Goal: Navigation & Orientation: Find specific page/section

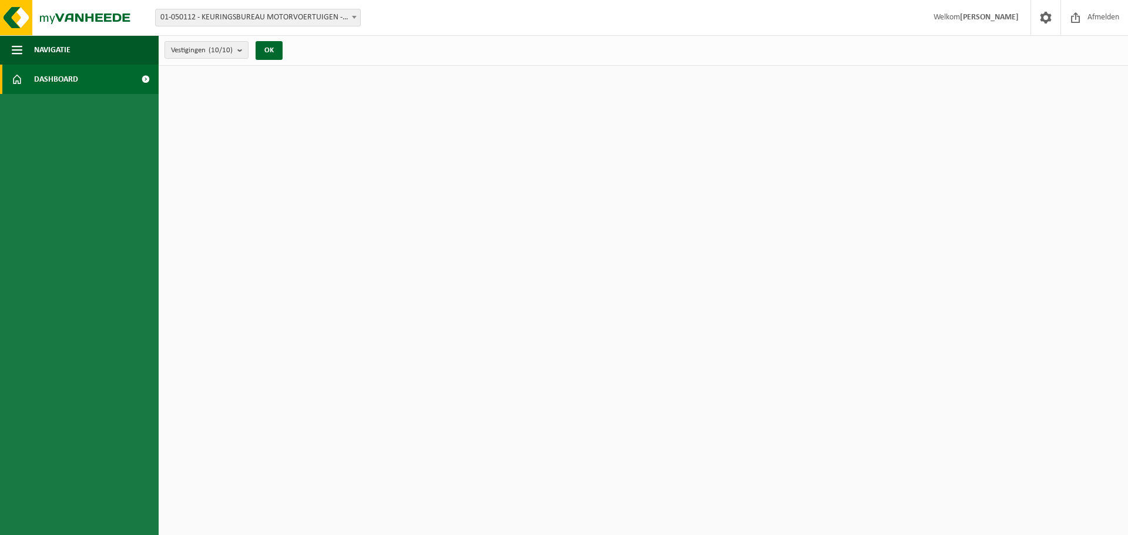
click at [53, 77] on span "Dashboard" at bounding box center [56, 79] width 44 height 29
click at [62, 47] on span "Navigatie" at bounding box center [52, 49] width 36 height 29
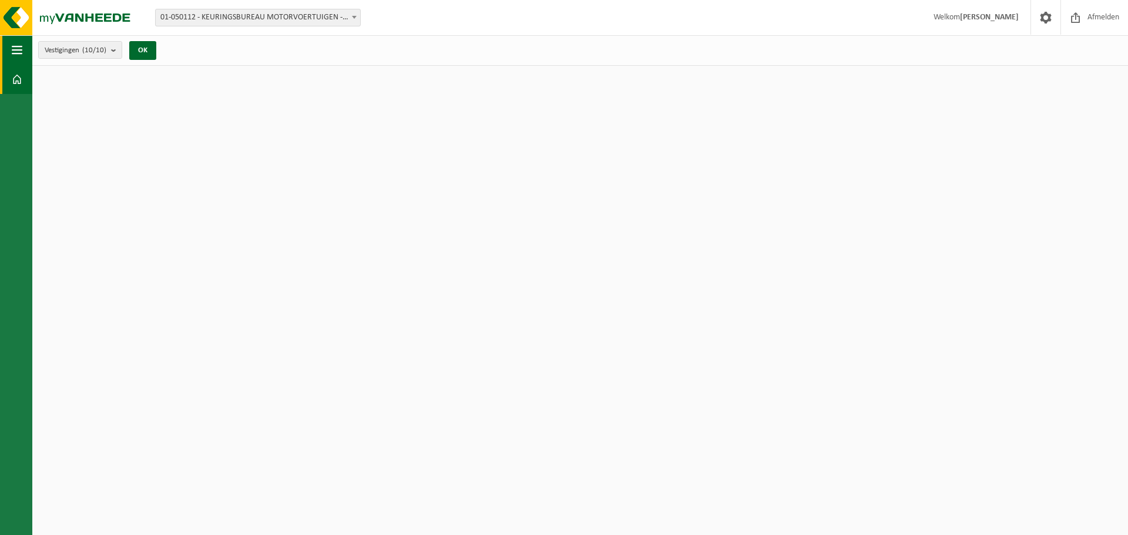
click at [21, 49] on span "button" at bounding box center [17, 49] width 11 height 29
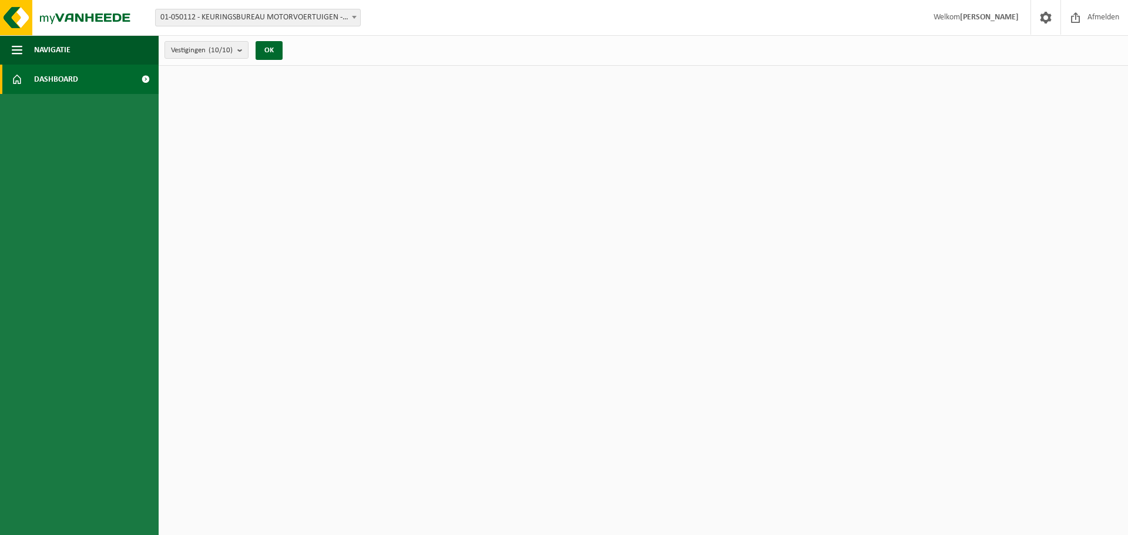
click at [144, 78] on span at bounding box center [145, 79] width 26 height 29
click at [64, 21] on img at bounding box center [70, 17] width 141 height 35
click at [22, 48] on span "button" at bounding box center [17, 49] width 11 height 29
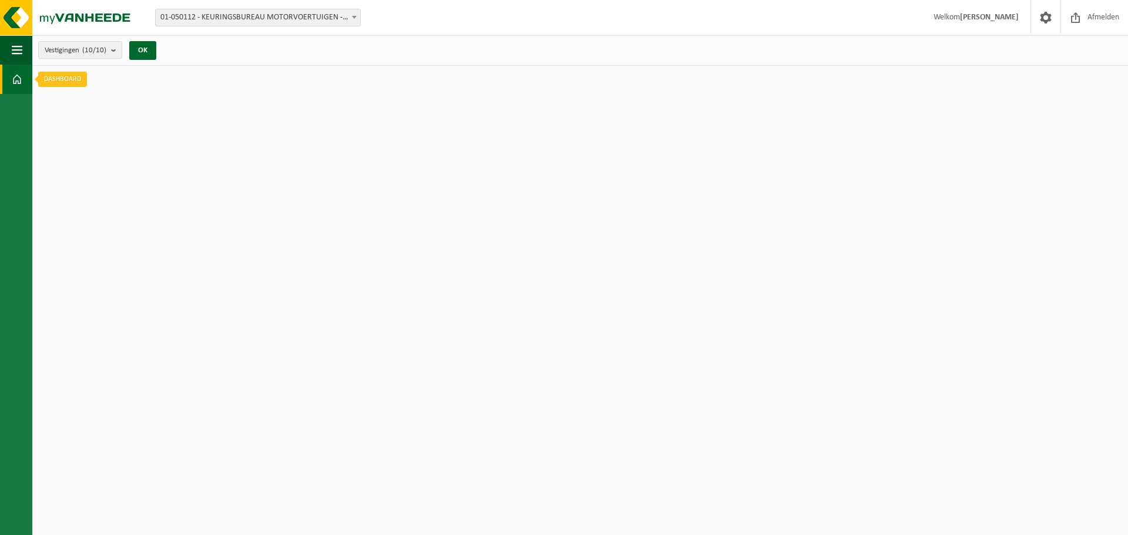
click at [21, 78] on span at bounding box center [17, 79] width 11 height 29
click at [15, 50] on span "button" at bounding box center [17, 49] width 11 height 29
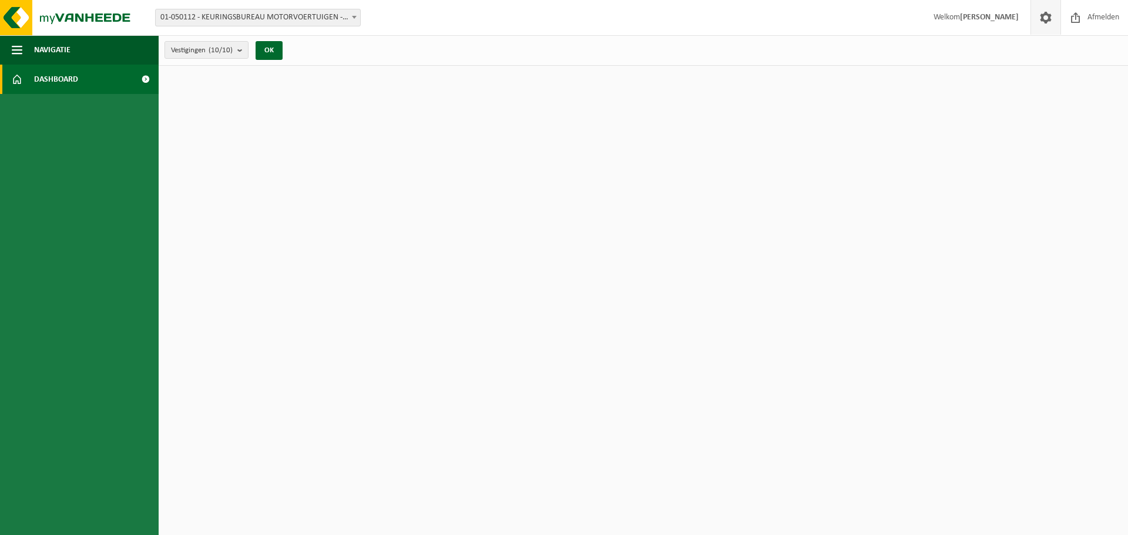
click at [1040, 17] on span at bounding box center [1046, 17] width 18 height 35
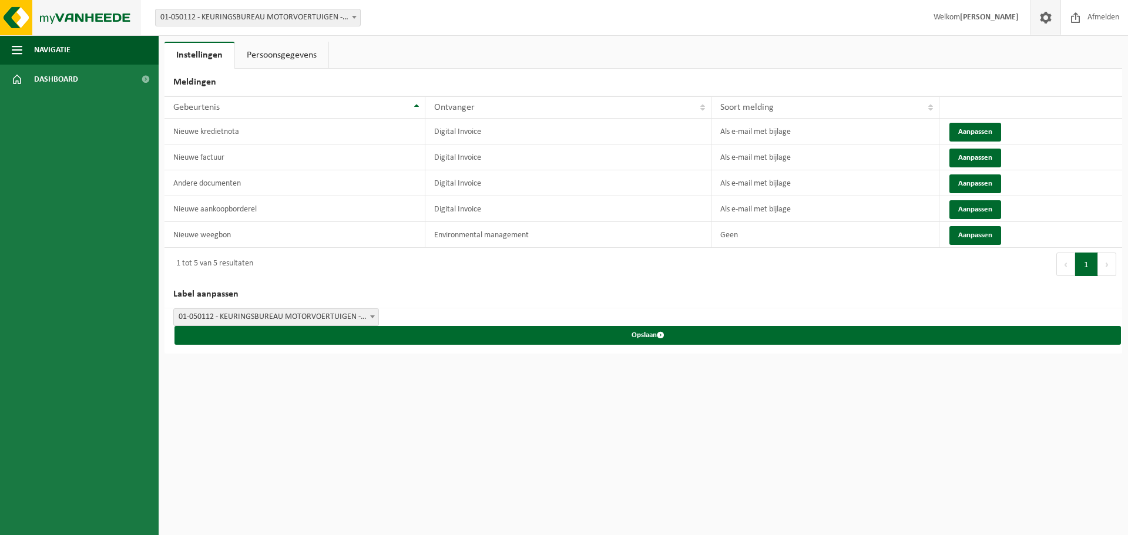
click at [114, 16] on img at bounding box center [70, 17] width 141 height 35
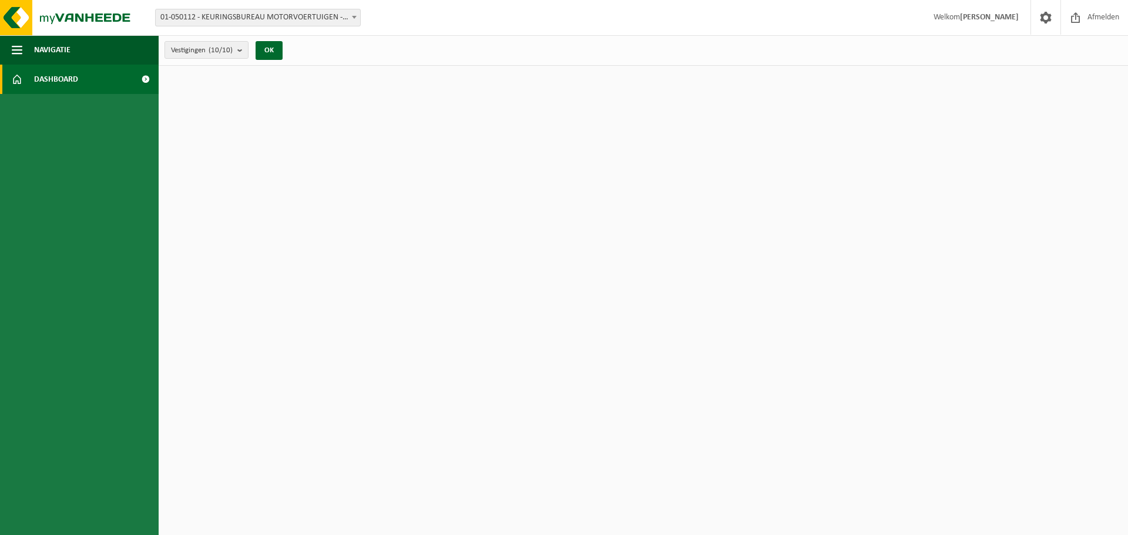
click at [83, 78] on link "Dashboard" at bounding box center [79, 79] width 159 height 29
click at [145, 81] on span at bounding box center [145, 79] width 26 height 29
click at [960, 17] on strong "[PERSON_NAME]" at bounding box center [989, 17] width 59 height 9
click at [32, 13] on img at bounding box center [70, 17] width 141 height 35
